Goal: Complete application form

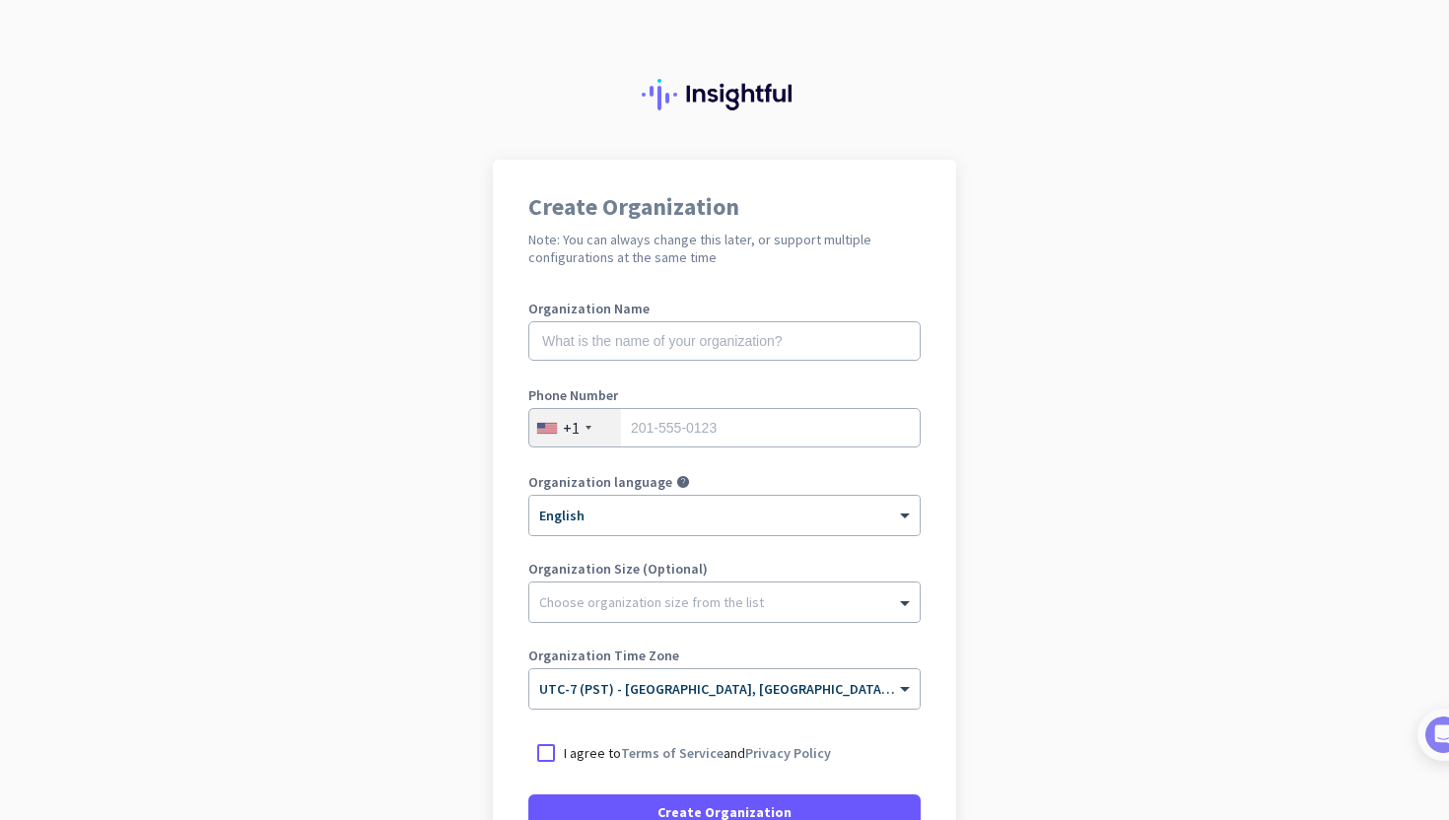
click at [773, 312] on label "Organization Name" at bounding box center [724, 309] width 392 height 14
click at [773, 328] on input "text" at bounding box center [724, 340] width 392 height 39
type input "Mercor"
click at [760, 401] on label "Phone Number" at bounding box center [724, 395] width 392 height 14
click at [757, 432] on input "tel" at bounding box center [724, 427] width 392 height 39
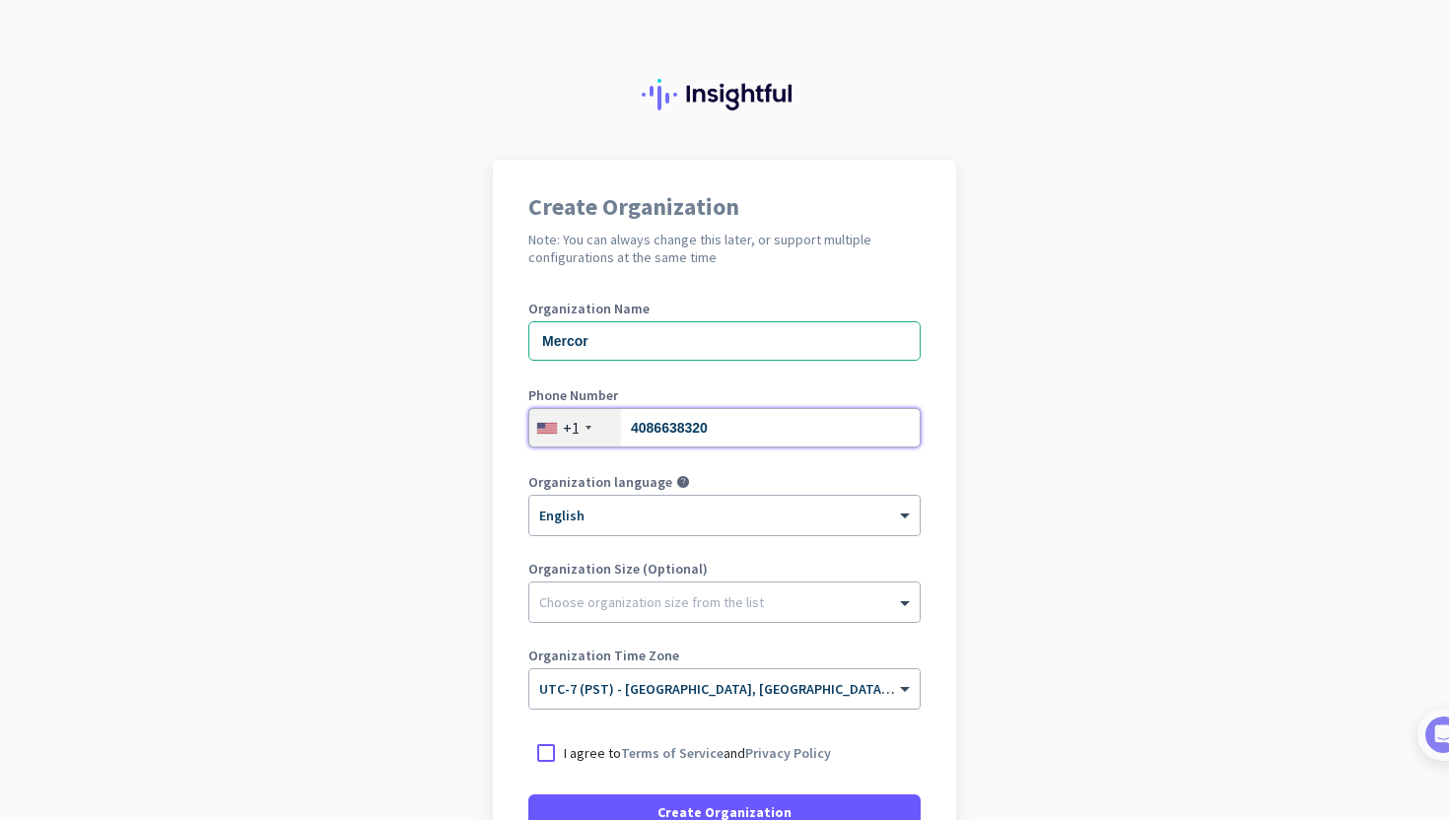
type input "4086638320"
click at [717, 575] on label "Organization Size (Optional)" at bounding box center [724, 569] width 392 height 14
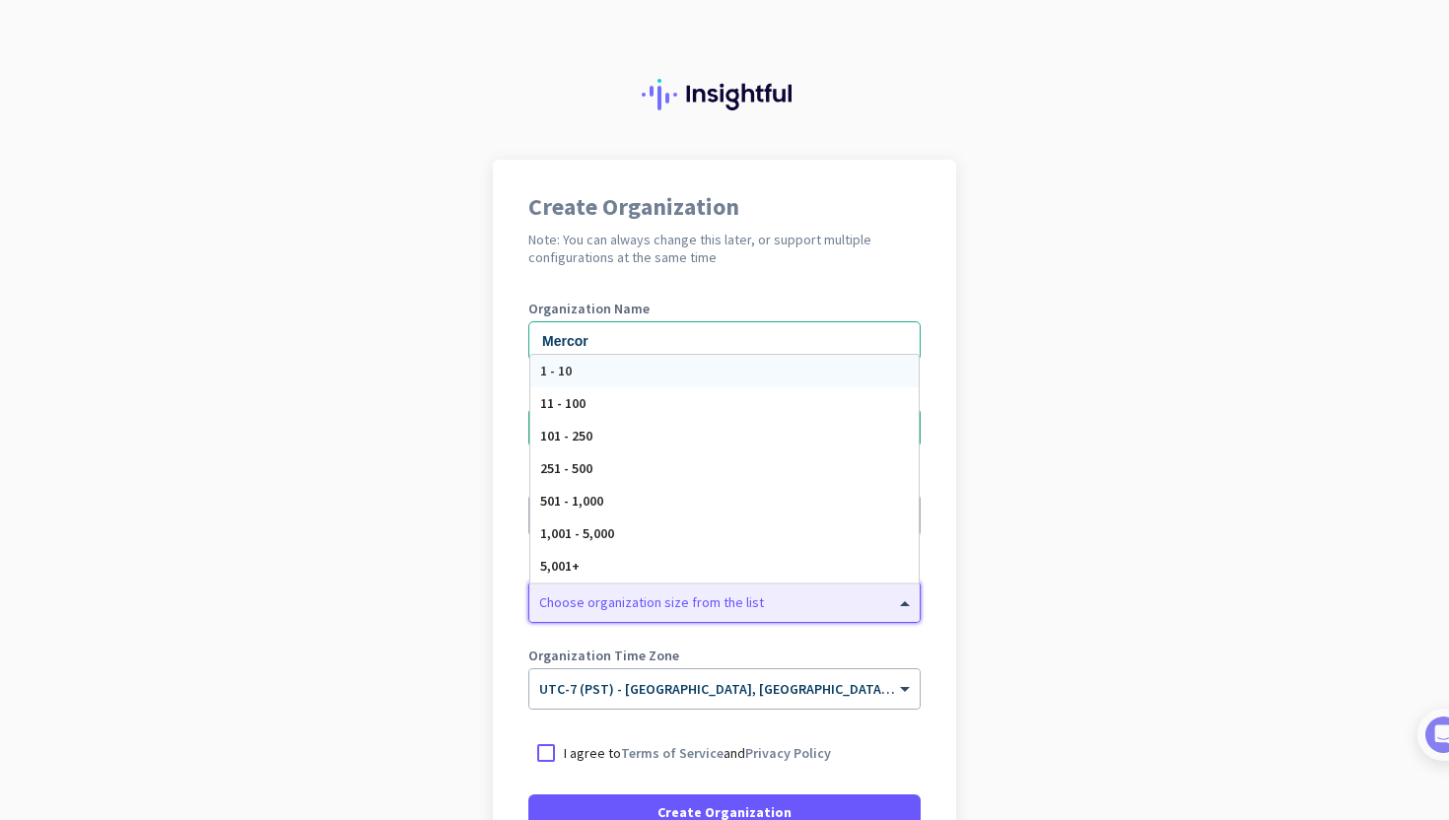
click at [725, 599] on div at bounding box center [724, 597] width 390 height 20
click at [634, 409] on div "11 - 100" at bounding box center [724, 403] width 388 height 33
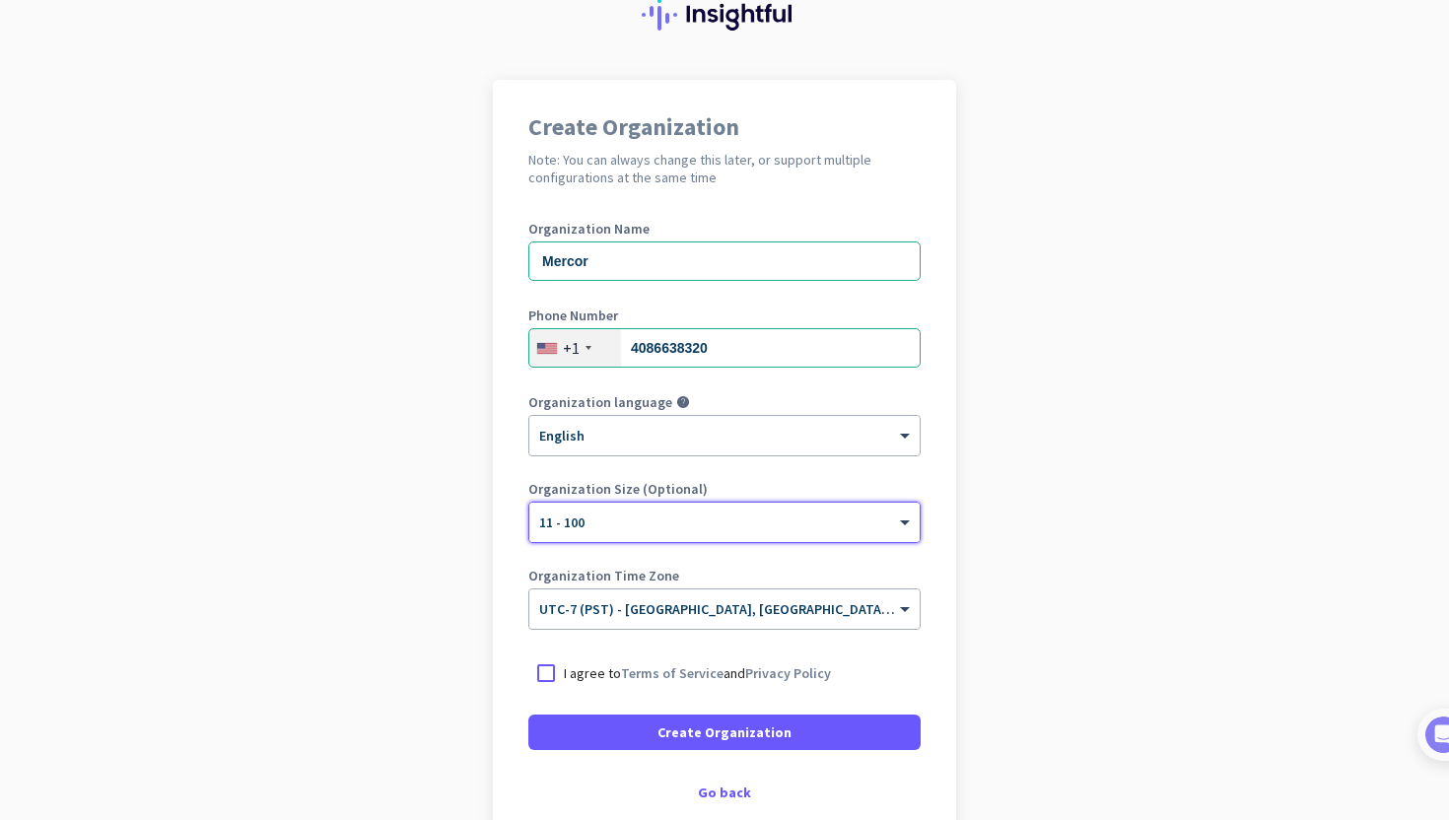
scroll to position [193, 0]
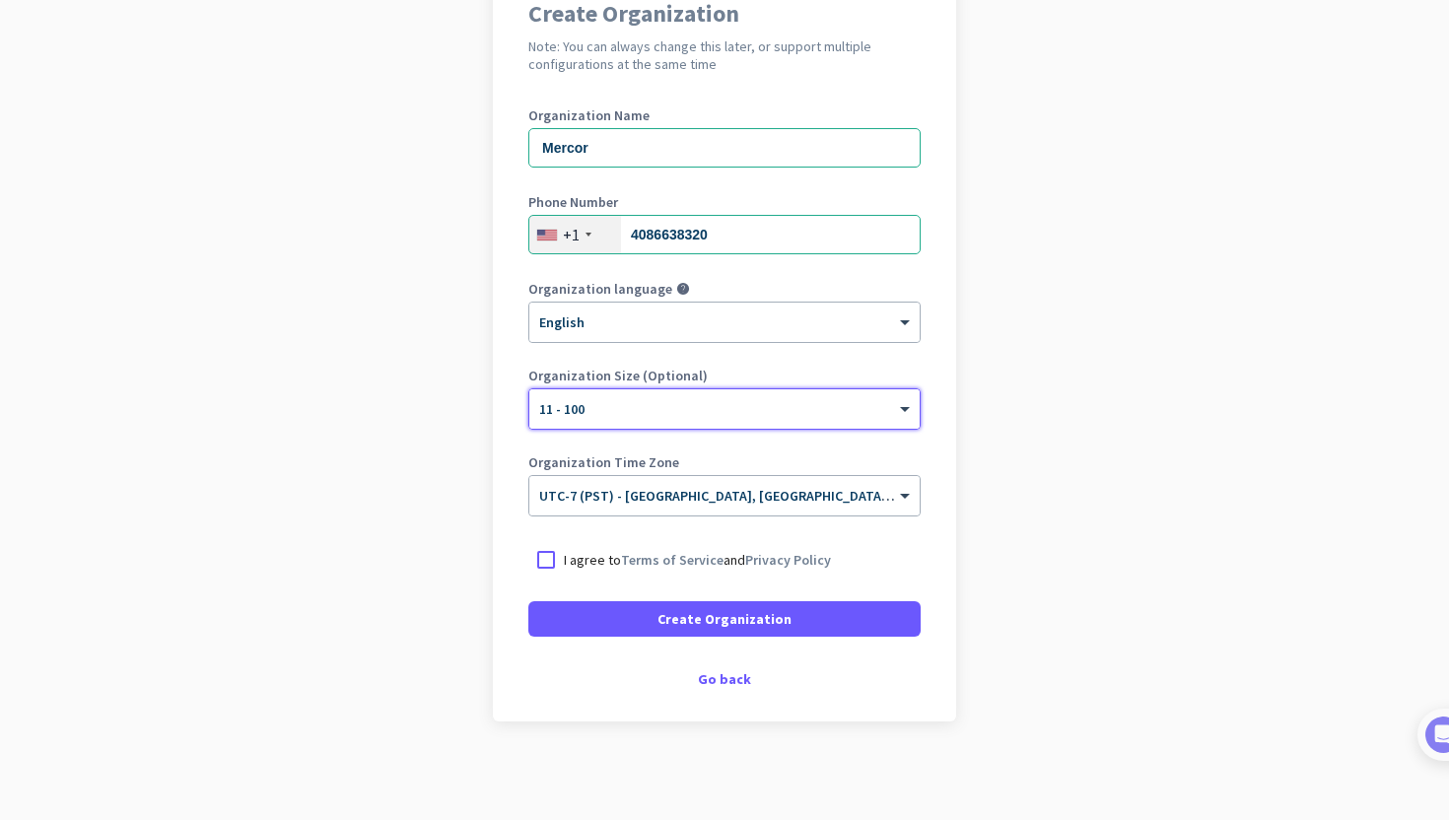
click at [578, 570] on div "I agree to Terms of Service and Privacy Policy" at bounding box center [724, 559] width 392 height 35
click at [577, 574] on div "I agree to Terms of Service and Privacy Policy" at bounding box center [724, 559] width 392 height 35
click at [555, 571] on div at bounding box center [545, 559] width 35 height 35
click at [718, 694] on div "Create Organization Note: You can always change this later, or support multiple…" at bounding box center [724, 343] width 463 height 755
click at [721, 686] on div "Go back" at bounding box center [724, 679] width 392 height 14
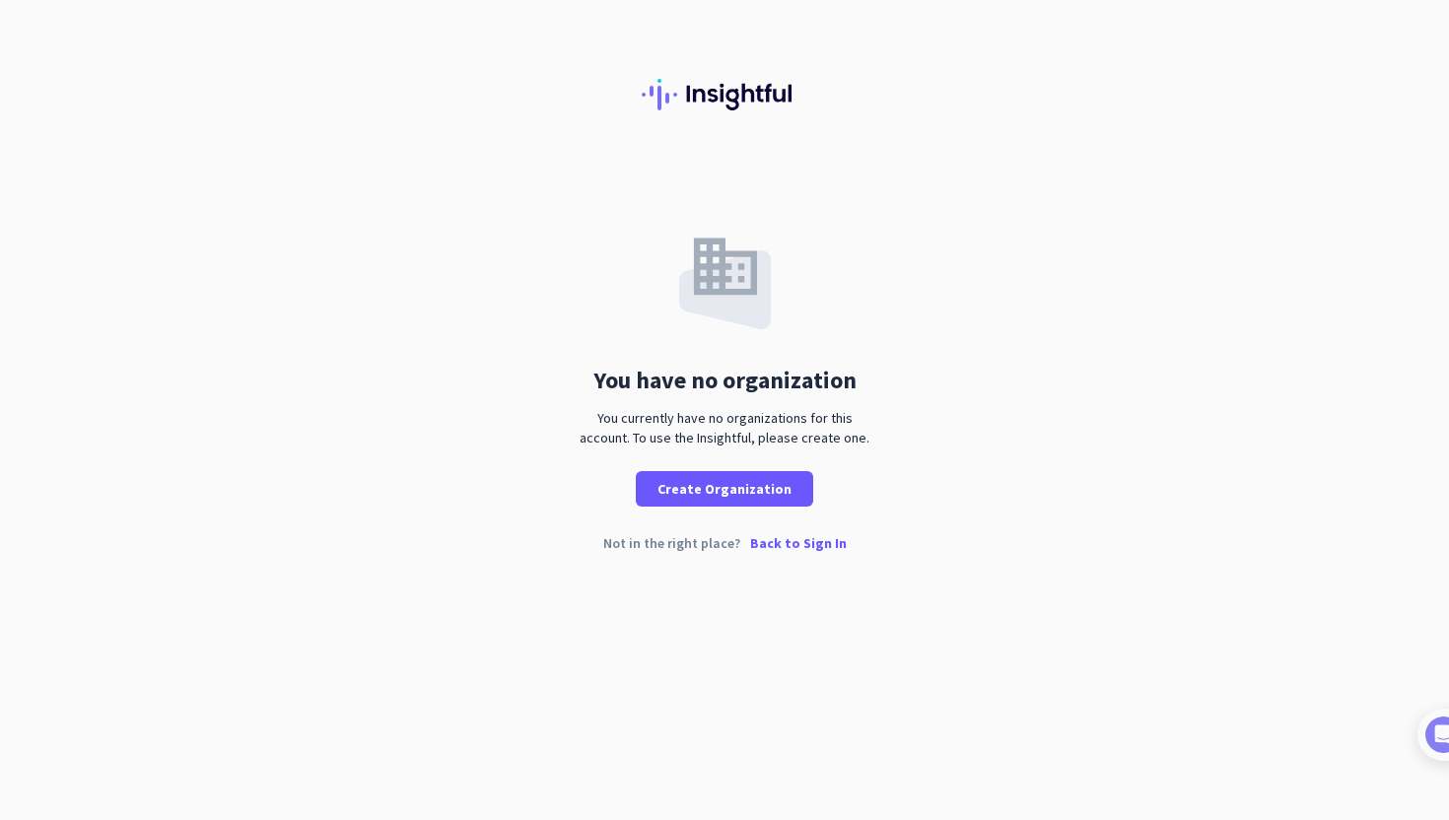
click at [799, 543] on p "Back to Sign In" at bounding box center [798, 543] width 97 height 14
